Goal: Use online tool/utility: Utilize a website feature to perform a specific function

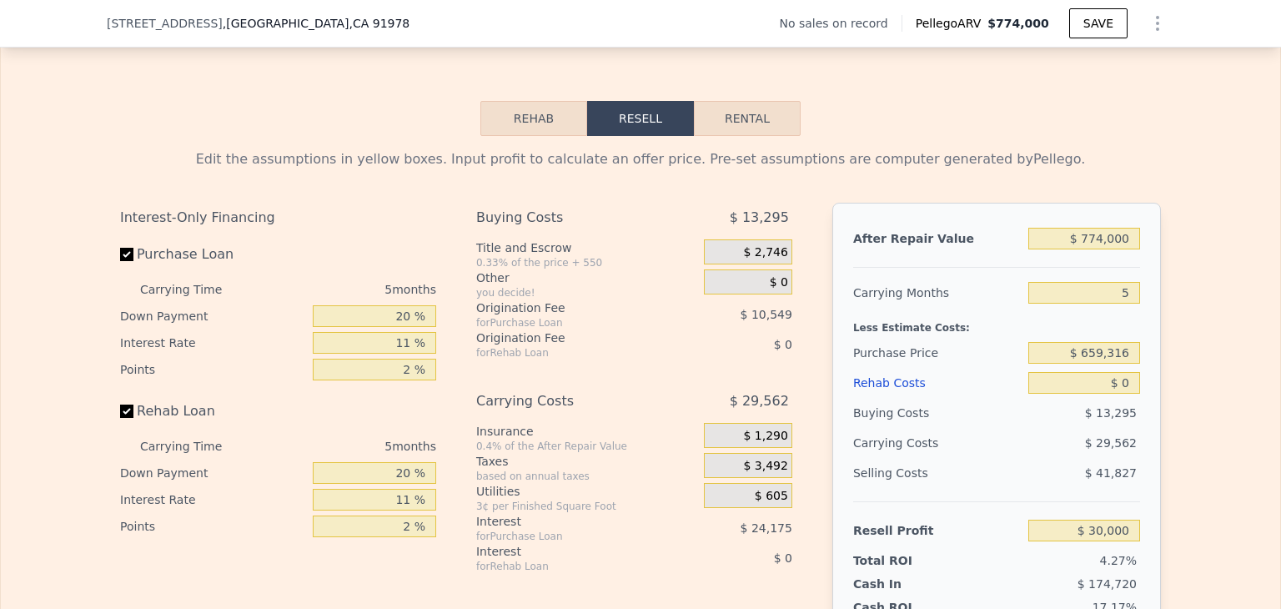
scroll to position [2256, 0]
click at [404, 326] on input "20 %" at bounding box center [374, 315] width 123 height 22
click at [123, 260] on input "Purchase Loan" at bounding box center [126, 253] width 13 height 13
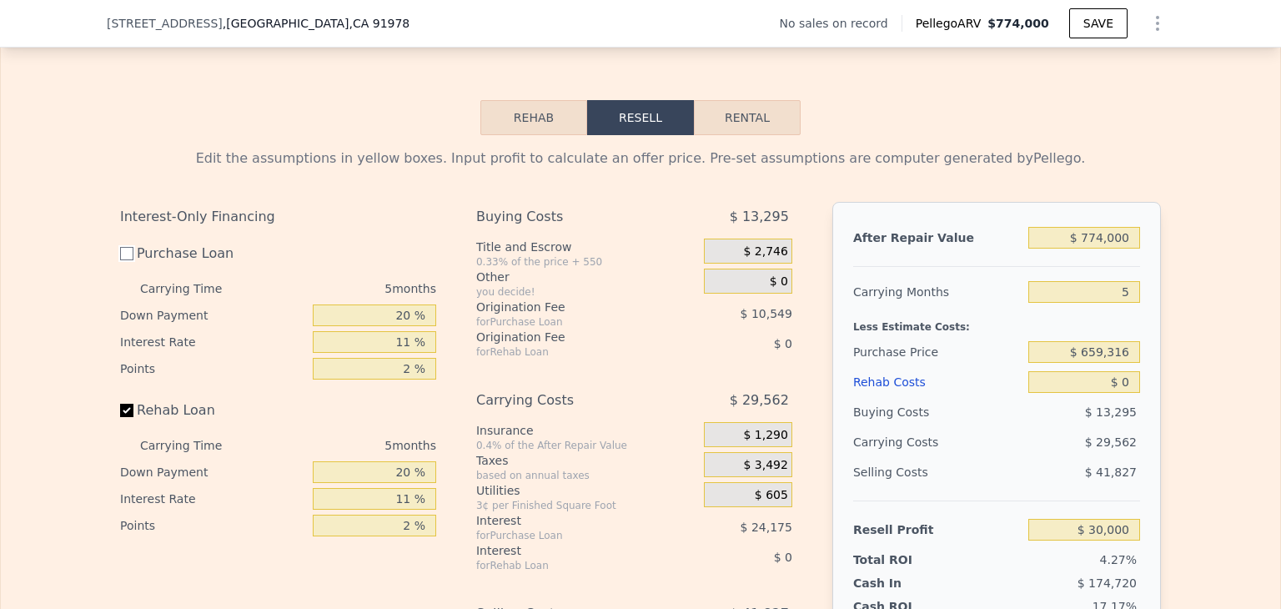
checkbox input "false"
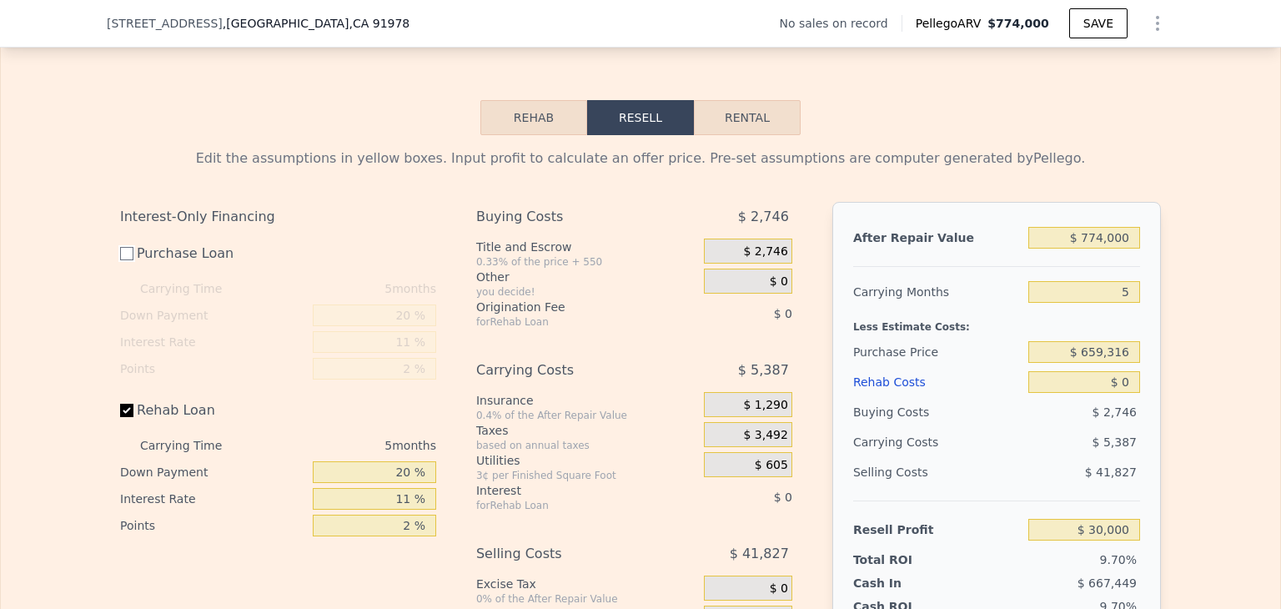
type input "$ 64,724"
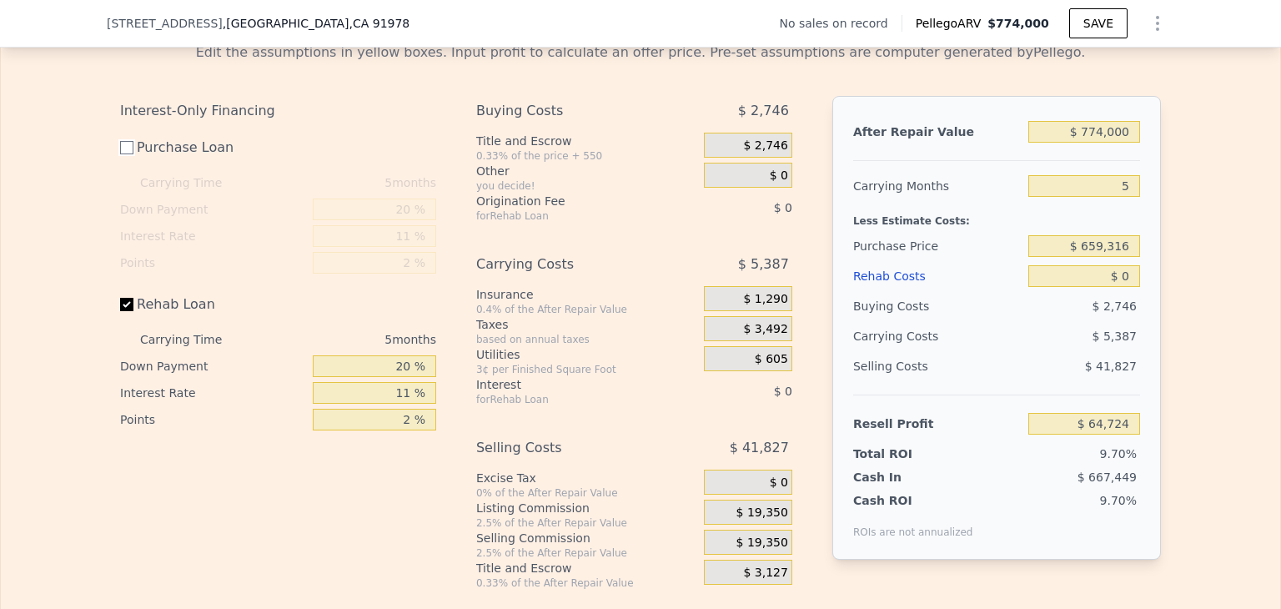
scroll to position [2365, 0]
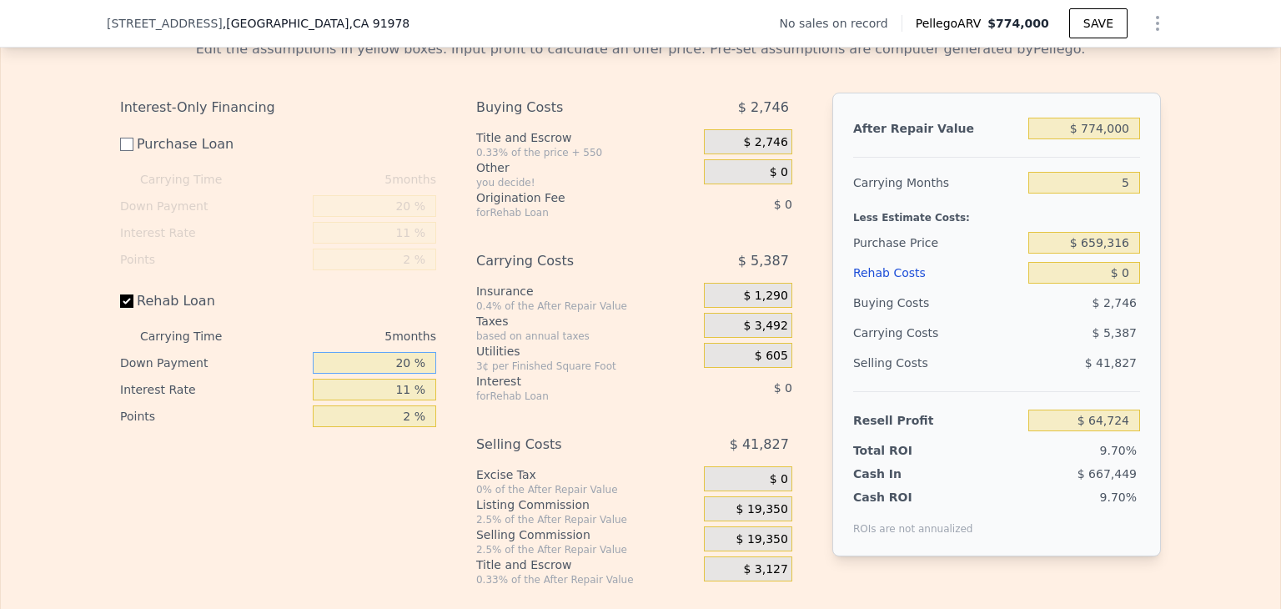
click at [384, 374] on input "20 %" at bounding box center [374, 363] width 123 height 22
click at [1097, 254] on input "$ 659,316" at bounding box center [1084, 243] width 112 height 22
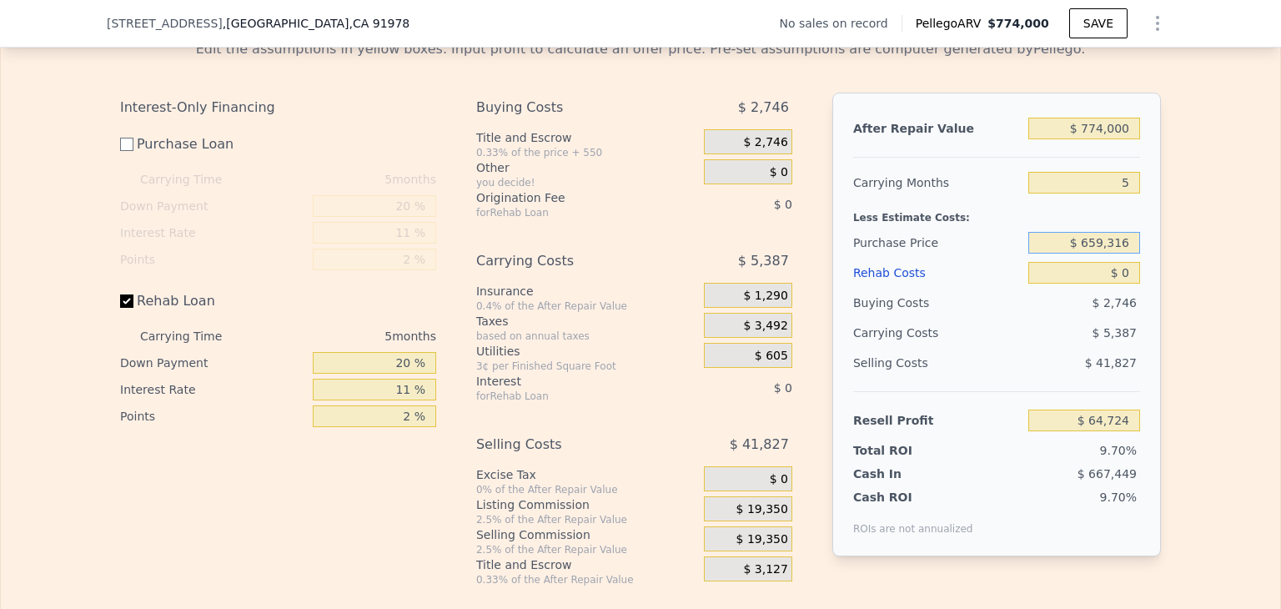
click at [1097, 254] on input "$ 659,316" at bounding box center [1084, 243] width 112 height 22
type input "$ 6"
type input "$ 620,000"
click at [983, 347] on div "$ 5,387" at bounding box center [1052, 333] width 176 height 30
type input "$ 104,171"
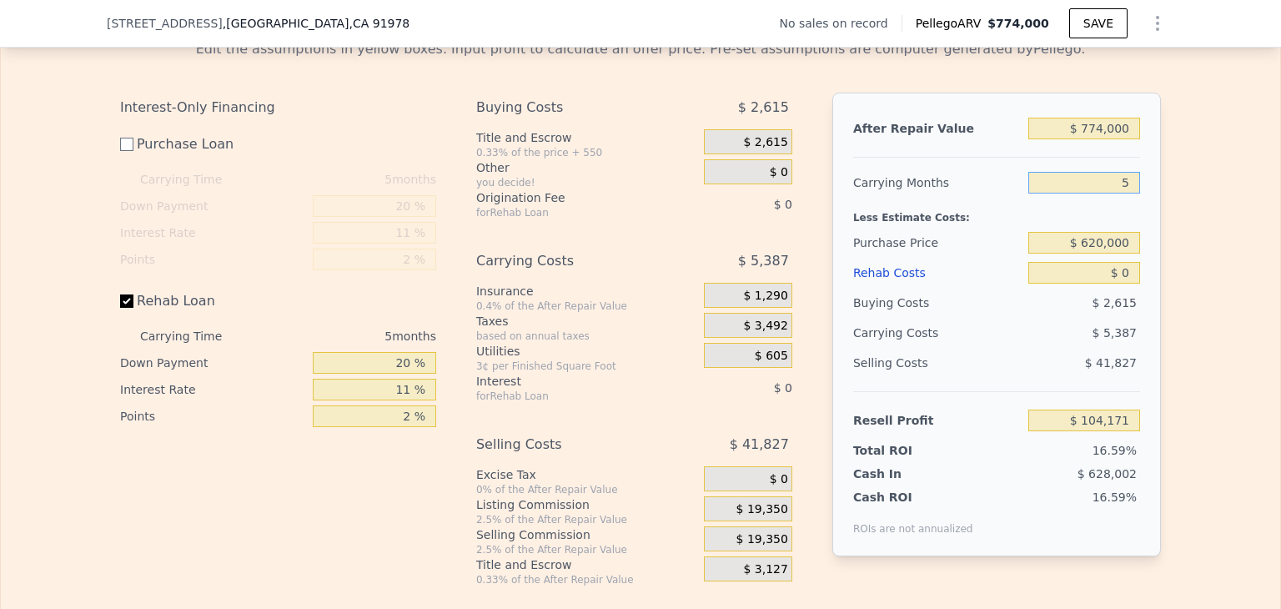
click at [1112, 193] on input "5" at bounding box center [1084, 183] width 112 height 22
type input "24"
type input "$ 83,704"
type input "24"
click at [941, 348] on div "Carrying Costs" at bounding box center [905, 333] width 104 height 30
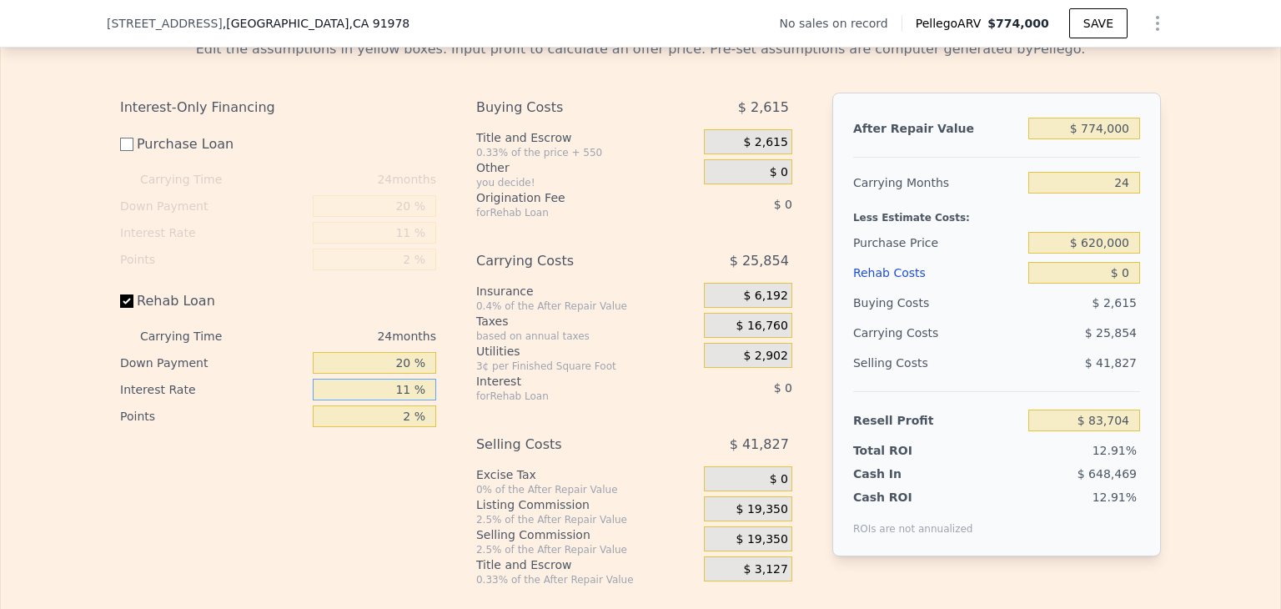
click at [374, 400] on input "11 %" at bounding box center [374, 390] width 123 height 22
type input "7.5 %"
click at [394, 485] on div "Interest-Only Financing Purchase Loan Carrying Time 24 months Down Payment 20 %…" at bounding box center [284, 340] width 329 height 494
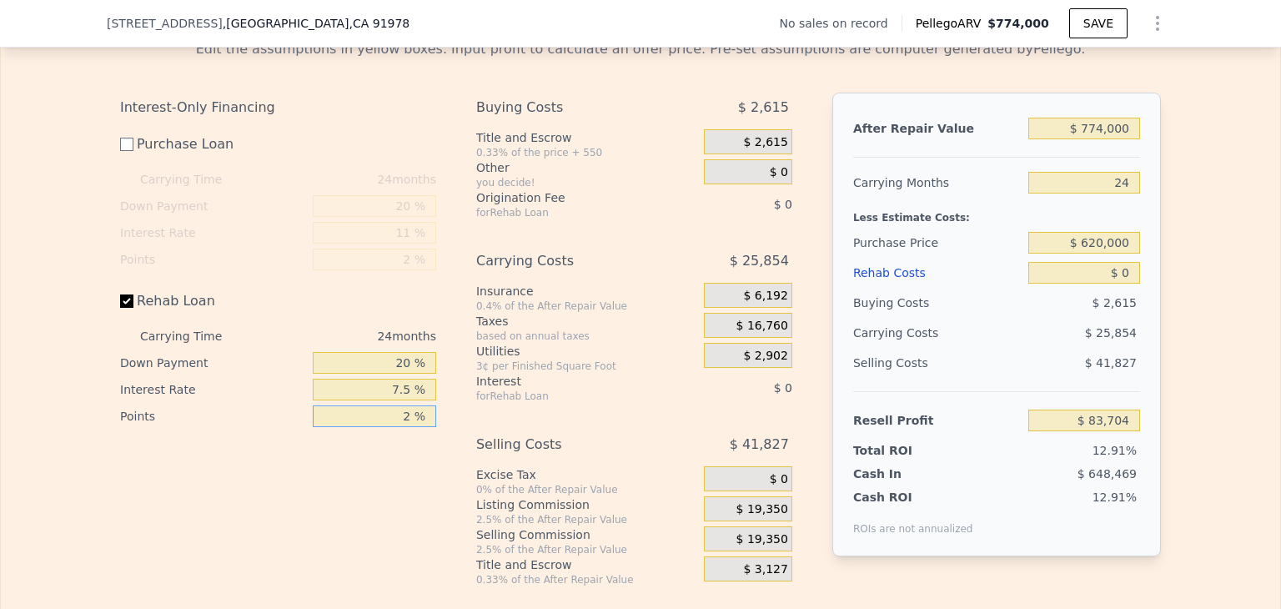
click at [410, 427] on input "2 %" at bounding box center [374, 416] width 123 height 22
type input "2 %"
click at [347, 548] on div "Interest-Only Financing Purchase Loan Carrying Time 24 months Down Payment 20 %…" at bounding box center [284, 340] width 329 height 494
click at [1077, 139] on input "$ 774,000" at bounding box center [1084, 129] width 112 height 22
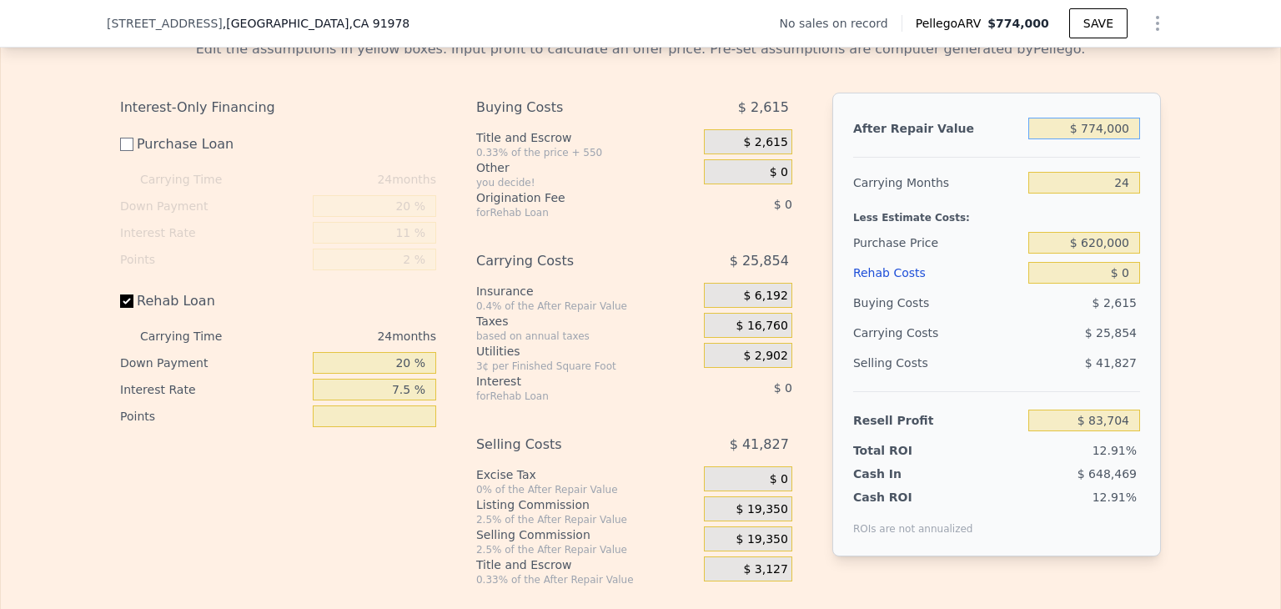
click at [1077, 139] on input "$ 774,000" at bounding box center [1084, 129] width 112 height 22
